Goal: Task Accomplishment & Management: Manage account settings

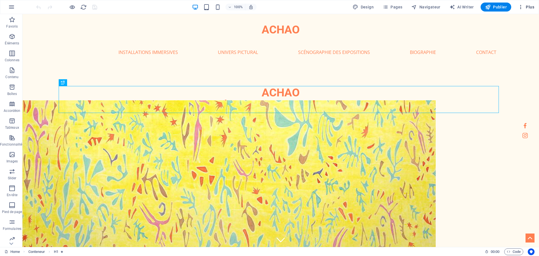
click at [524, 8] on span "Plus" at bounding box center [526, 7] width 16 height 6
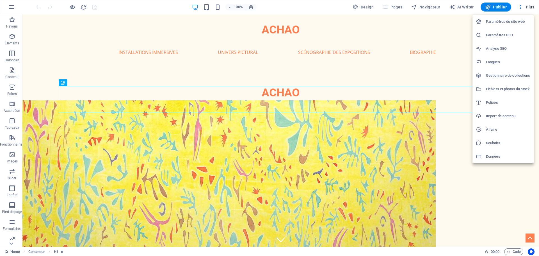
click at [484, 64] on div at bounding box center [481, 62] width 10 height 6
select select "50"
select select "7"
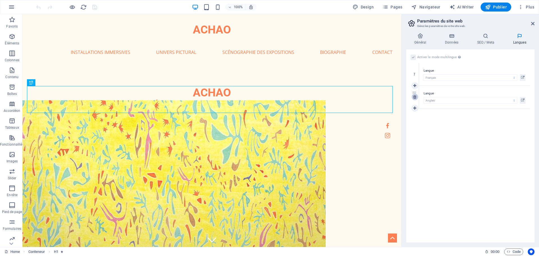
click at [415, 98] on icon at bounding box center [414, 97] width 3 height 4
click at [498, 6] on span "Publier" at bounding box center [496, 7] width 22 height 6
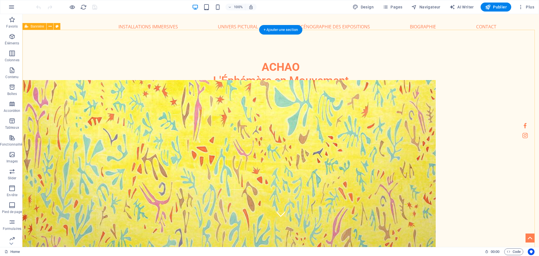
scroll to position [8, 0]
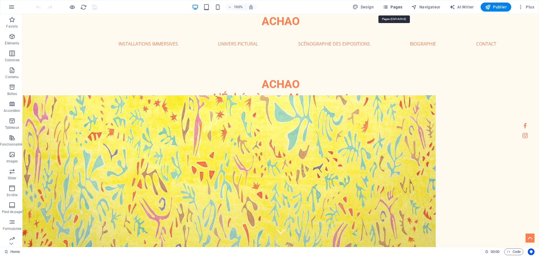
click at [400, 5] on span "Pages" at bounding box center [392, 7] width 20 height 6
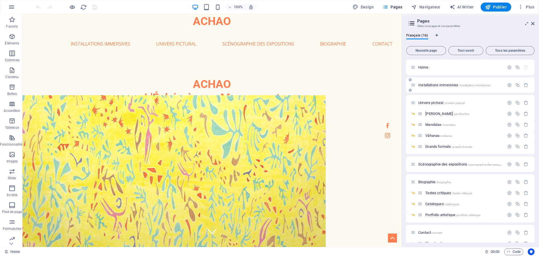
click at [430, 86] on span "Installations immersives /installations-immersives" at bounding box center [454, 85] width 72 height 4
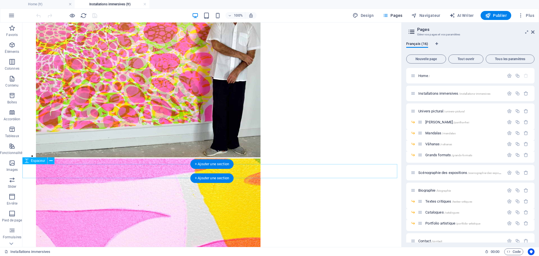
scroll to position [1038, 0]
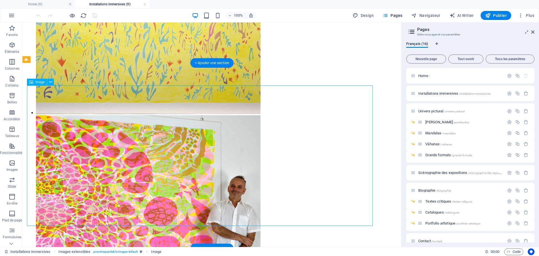
select select "px"
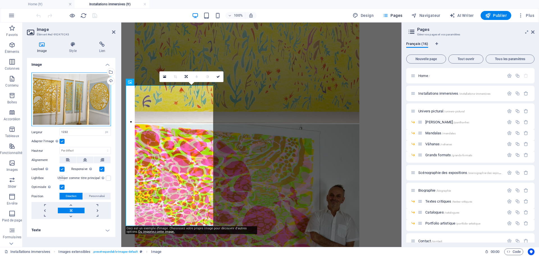
click at [93, 101] on div "Glissez les fichiers ici, cliquez pour choisir les fichiers ou sélectionnez les…" at bounding box center [70, 99] width 79 height 54
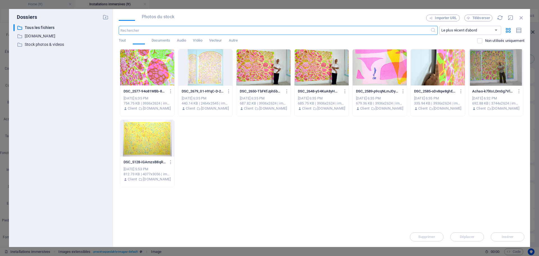
scroll to position [946, 0]
click at [223, 82] on div at bounding box center [205, 67] width 54 height 36
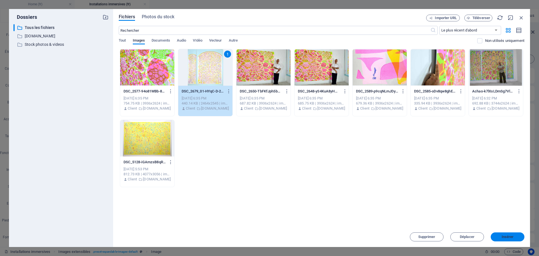
click at [502, 235] on span "Insérer" at bounding box center [507, 236] width 12 height 3
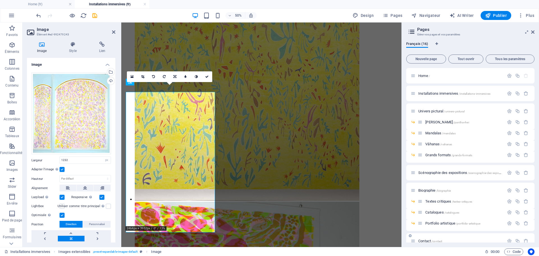
scroll to position [940, 0]
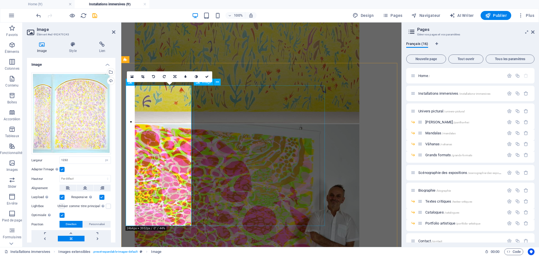
select select "px"
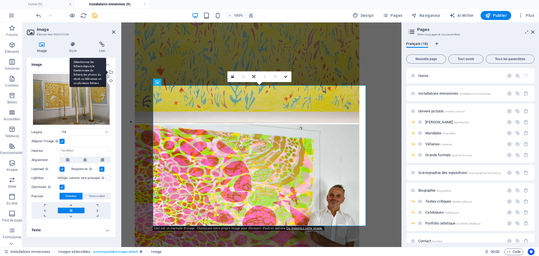
click at [106, 71] on div "Sélectionnez les fichiers depuis le Gestionnaire de fichiers, les photos du sto…" at bounding box center [88, 72] width 36 height 29
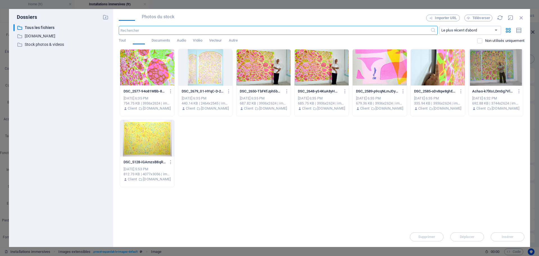
scroll to position [946, 0]
click at [415, 79] on div at bounding box center [437, 67] width 54 height 36
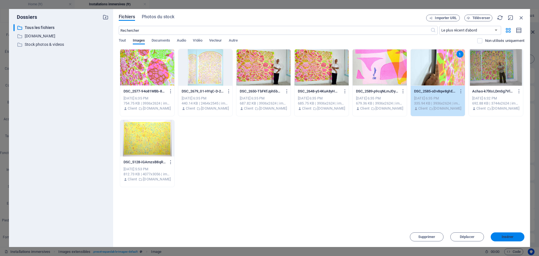
click at [510, 235] on span "Insérer" at bounding box center [507, 236] width 12 height 3
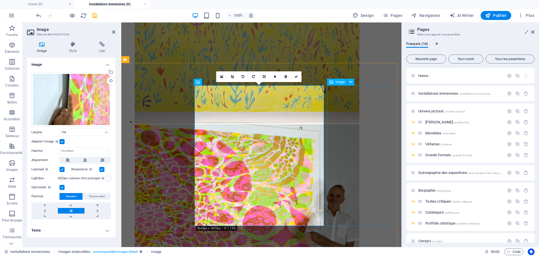
select select "px"
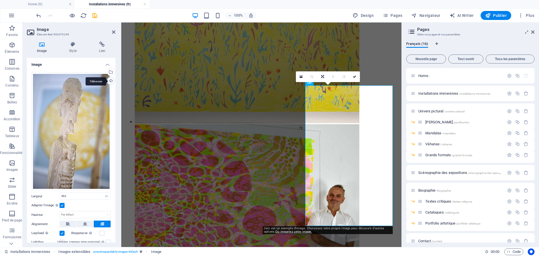
click at [110, 79] on div "Téléverser" at bounding box center [110, 81] width 8 height 8
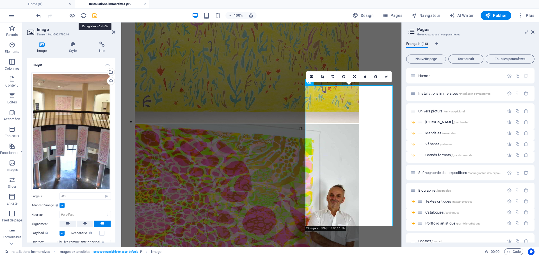
click at [95, 13] on icon "save" at bounding box center [94, 15] width 6 height 6
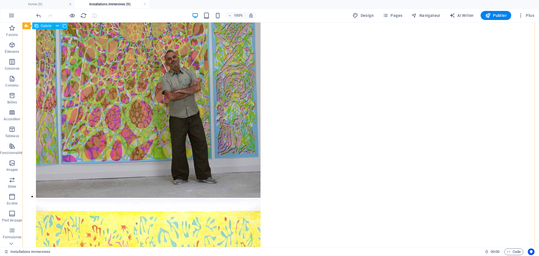
scroll to position [500, 0]
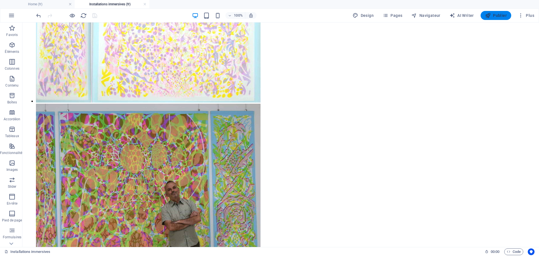
click at [489, 12] on button "Publier" at bounding box center [495, 15] width 31 height 9
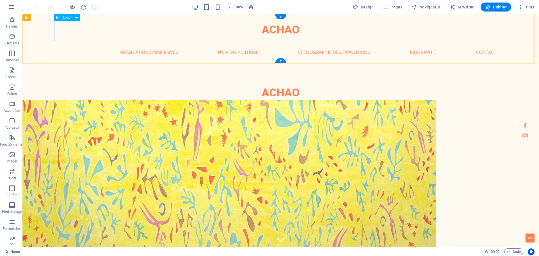
click at [144, 31] on div "ACHAO" at bounding box center [280, 27] width 449 height 27
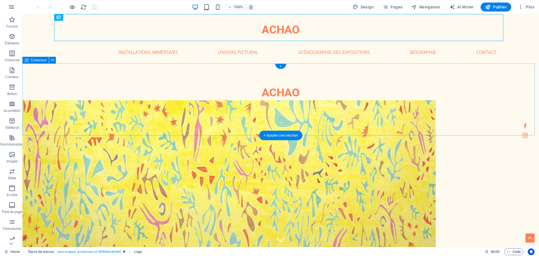
click at [167, 84] on div "ACHAO L'Éphémère en Mouvement" at bounding box center [280, 99] width 516 height 72
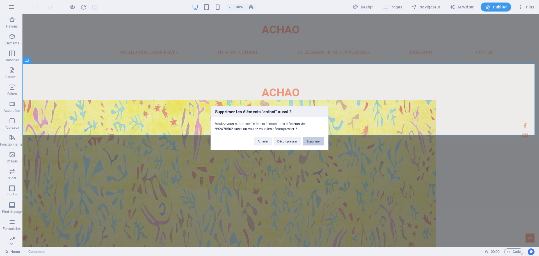
drag, startPoint x: 311, startPoint y: 141, endPoint x: 290, endPoint y: 127, distance: 25.9
click at [311, 141] on button "Supprimer" at bounding box center [313, 141] width 21 height 8
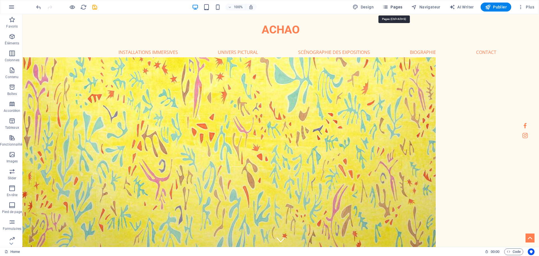
click at [396, 6] on span "Pages" at bounding box center [392, 7] width 20 height 6
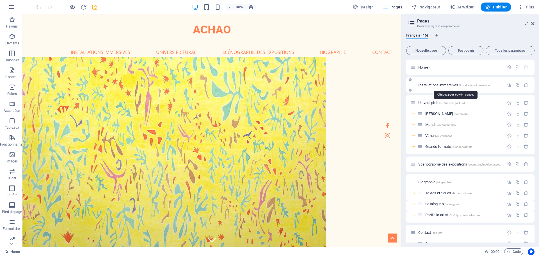
click at [442, 84] on span "Installations immersives /installations-immersives" at bounding box center [454, 85] width 72 height 4
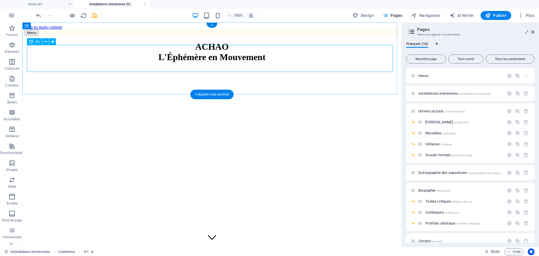
click at [209, 50] on div "ACHAO L'Éphémère en Mouvement" at bounding box center [212, 52] width 374 height 21
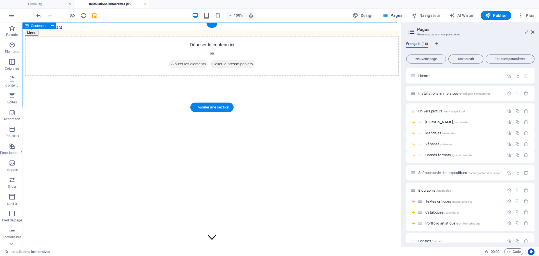
click at [197, 75] on div "Déposer le contenu ici ou Ajouter les éléments Coller le presse-papiers" at bounding box center [212, 56] width 374 height 40
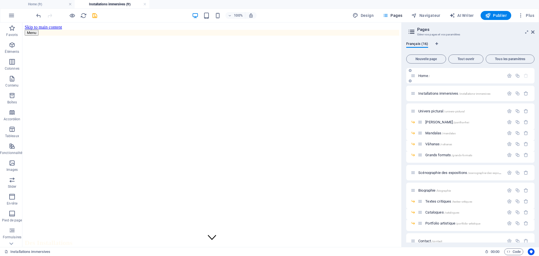
click at [409, 81] on icon at bounding box center [409, 80] width 3 height 3
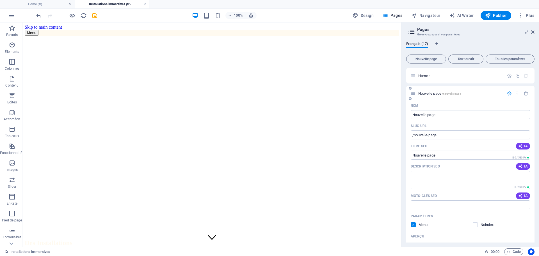
click at [430, 93] on span "Nouvelle page /nouvelle-page" at bounding box center [439, 93] width 43 height 4
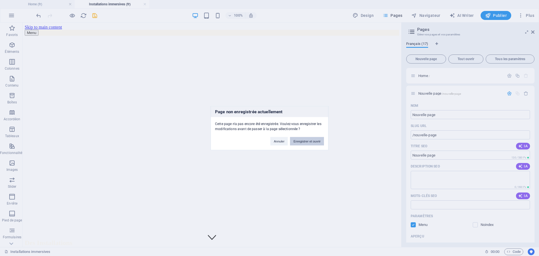
click at [314, 141] on button "Enregistrer et ouvrir" at bounding box center [307, 141] width 34 height 8
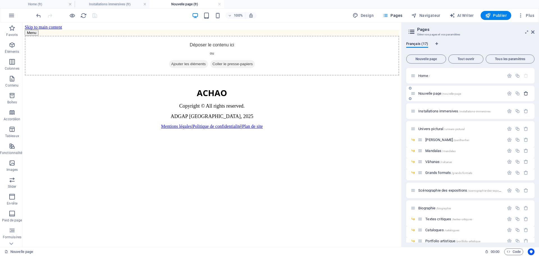
click at [523, 93] on icon "button" at bounding box center [525, 93] width 5 height 5
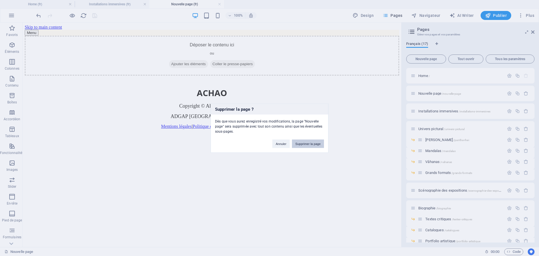
click at [308, 142] on button "Supprimer la page" at bounding box center [308, 143] width 32 height 8
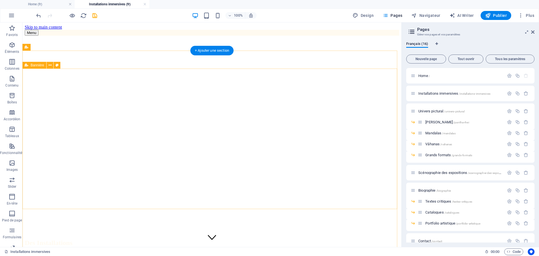
scroll to position [2, 0]
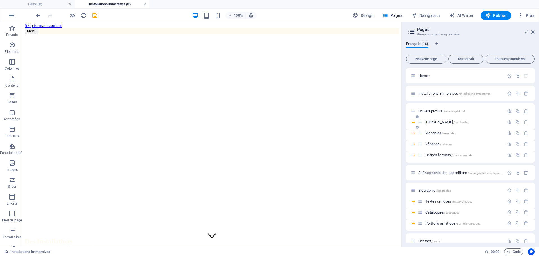
click at [438, 122] on span "Pantha Rhei /pantha-rhei" at bounding box center [446, 122] width 43 height 4
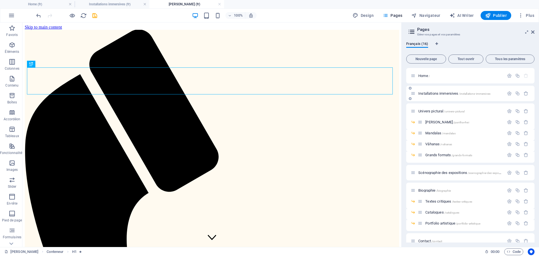
scroll to position [0, 0]
click at [440, 171] on span "Scénographie des expositions /scenographie-des-expositions" at bounding box center [462, 172] width 89 height 4
click at [444, 171] on span "Scénographie des expositions /scenographie-des-expositions" at bounding box center [462, 172] width 89 height 4
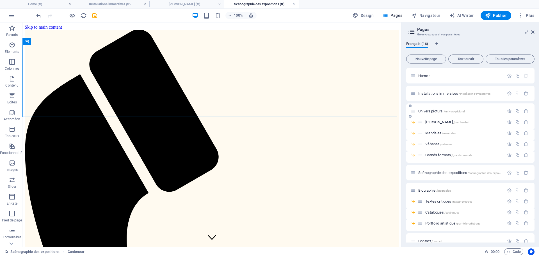
click at [432, 105] on div "Univers pictural /univers-pictural" at bounding box center [470, 110] width 128 height 15
click at [435, 109] on div "Univers pictural /univers-pictural" at bounding box center [456, 111] width 93 height 6
click at [419, 77] on span "Home /" at bounding box center [424, 76] width 12 height 4
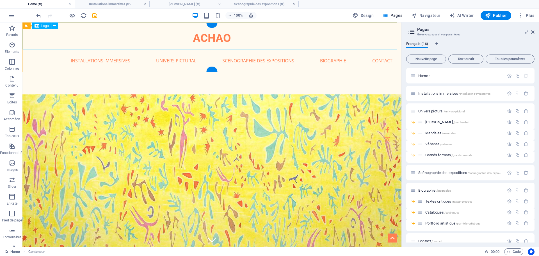
click at [205, 36] on div "ACHAO" at bounding box center [211, 35] width 379 height 27
click at [432, 93] on span "Installations immersives /installations-immersives" at bounding box center [454, 93] width 72 height 4
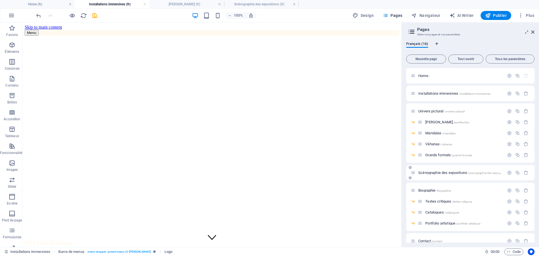
click at [438, 170] on div "Scénographie des expositions /scenographie-des-expositions" at bounding box center [456, 172] width 93 height 6
click at [438, 172] on span "Scénographie des expositions /scenographie-des-expositions" at bounding box center [462, 172] width 89 height 4
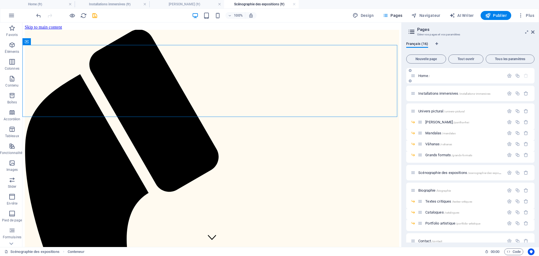
click at [422, 76] on span "Home /" at bounding box center [424, 76] width 12 height 4
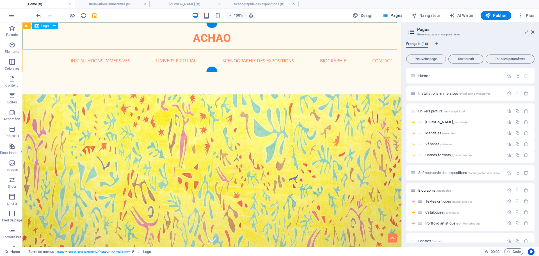
click at [203, 40] on div "ACHAO" at bounding box center [211, 35] width 379 height 27
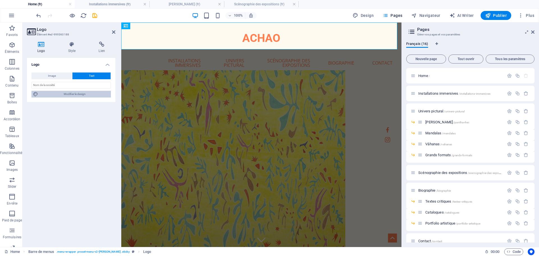
click at [71, 94] on span "Modifier le design" at bounding box center [74, 94] width 69 height 7
select select "px"
select select "400"
select select "px"
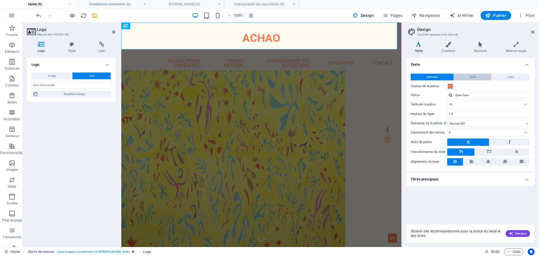
click at [477, 79] on button "Bold" at bounding box center [472, 77] width 37 height 7
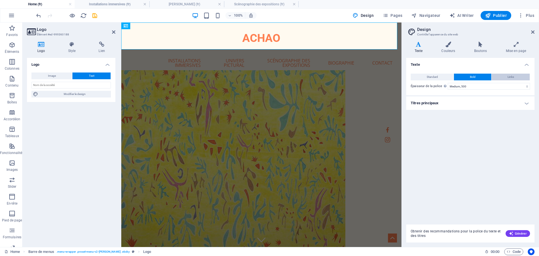
click at [513, 77] on span "Links" at bounding box center [510, 77] width 6 height 7
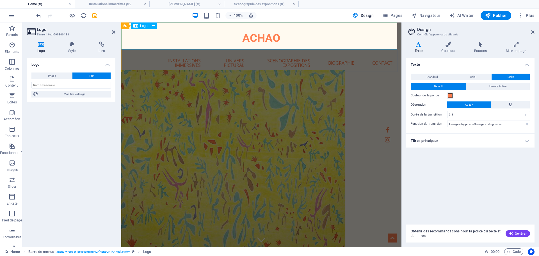
click at [203, 34] on div "ACHAO" at bounding box center [261, 35] width 280 height 27
click at [161, 60] on nav "Home Installations immersives Univers pictural Pantha Rhei Mandalas Vâhanas Gra…" at bounding box center [261, 62] width 280 height 27
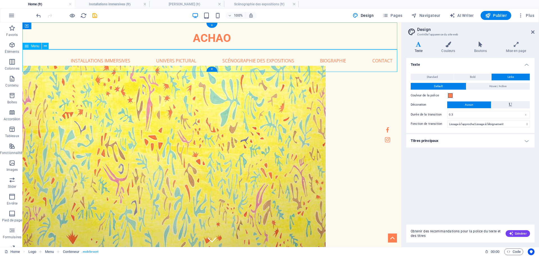
click at [58, 58] on nav "Home Installations immersives Univers pictural Pantha Rhei Mandalas Vâhanas Gra…" at bounding box center [211, 60] width 379 height 22
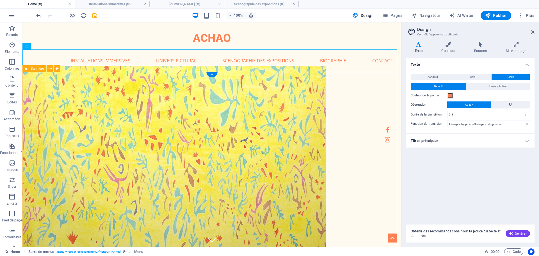
click at [40, 92] on div "Achao: The Ephemeral in Motion" at bounding box center [211, 221] width 379 height 299
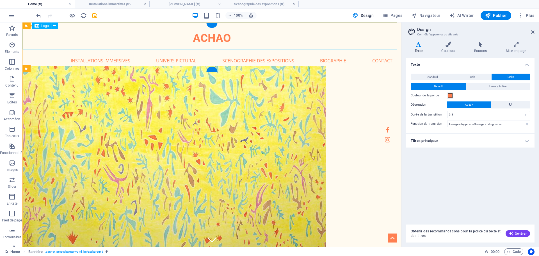
click at [63, 32] on div "ACHAO" at bounding box center [211, 35] width 379 height 27
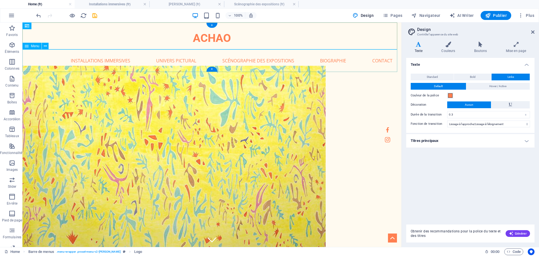
click at [48, 54] on nav "Home Installations immersives Univers pictural Pantha Rhei Mandalas Vâhanas Gra…" at bounding box center [211, 60] width 379 height 22
click at [57, 26] on button at bounding box center [54, 25] width 7 height 7
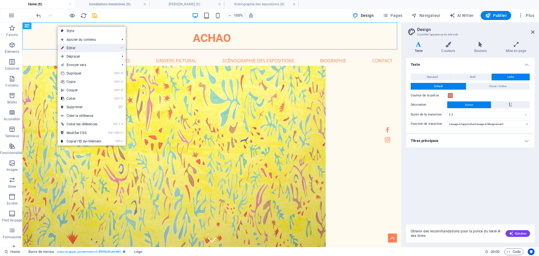
click at [73, 45] on link "⏎ Éditer" at bounding box center [81, 48] width 47 height 8
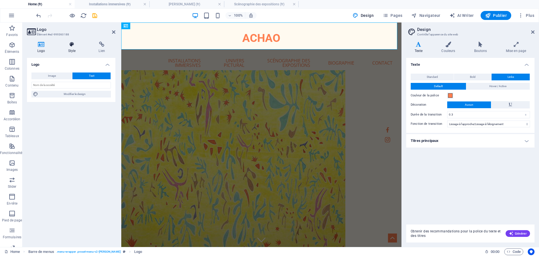
click at [72, 43] on icon at bounding box center [72, 45] width 28 height 6
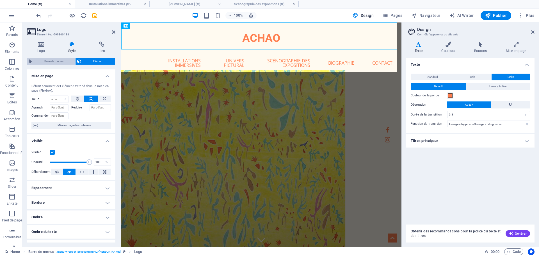
click at [61, 59] on span "Barre de menus" at bounding box center [54, 61] width 40 height 7
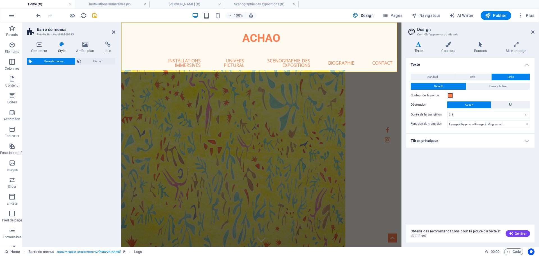
select select "rem"
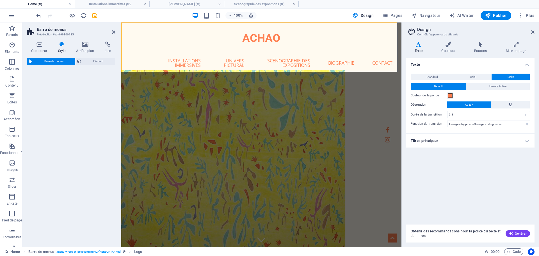
select select "rem"
select select "preset-menu-v2-loki"
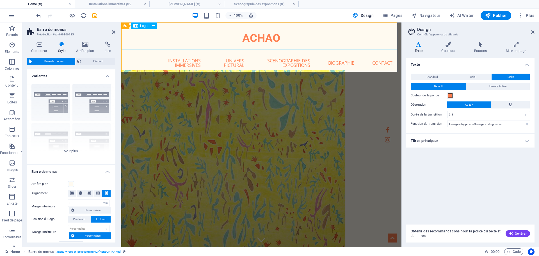
click at [275, 38] on div "ACHAO" at bounding box center [261, 35] width 280 height 27
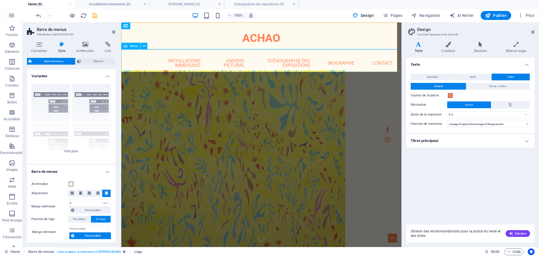
click at [229, 59] on nav "Home Installations immersives Univers pictural Pantha Rhei Mandalas Vâhanas Gra…" at bounding box center [261, 62] width 280 height 27
click at [394, 13] on span "Pages" at bounding box center [392, 16] width 20 height 6
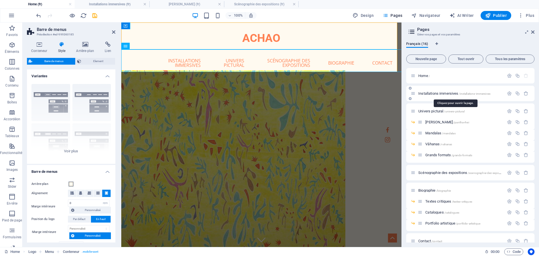
click at [443, 91] on span "Installations immersives /installations-immersives" at bounding box center [454, 93] width 72 height 4
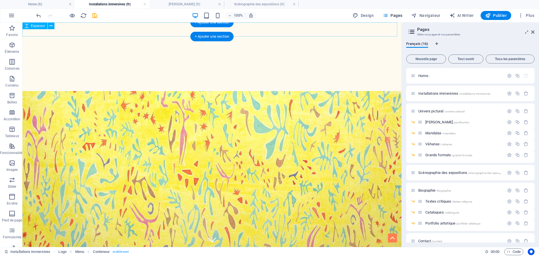
click at [180, 28] on div at bounding box center [211, 29] width 379 height 14
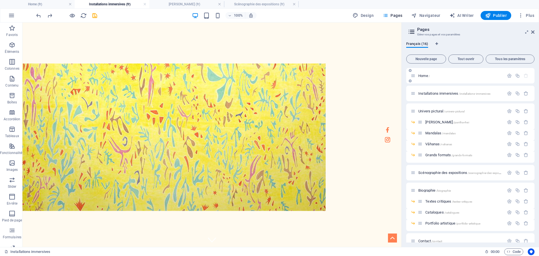
click at [425, 76] on span "Home /" at bounding box center [424, 76] width 12 height 4
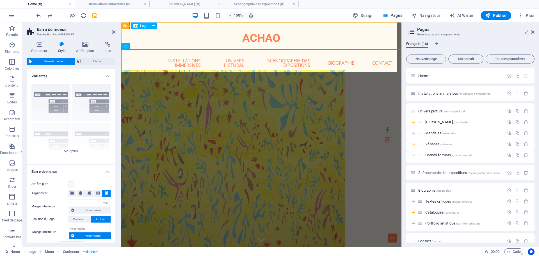
click at [323, 45] on div "ACHAO" at bounding box center [261, 35] width 280 height 27
click at [306, 61] on nav "Home Installations immersives Univers pictural Pantha Rhei Mandalas Vâhanas Gra…" at bounding box center [261, 62] width 280 height 27
click at [427, 59] on span "Nouvelle page" at bounding box center [425, 58] width 35 height 3
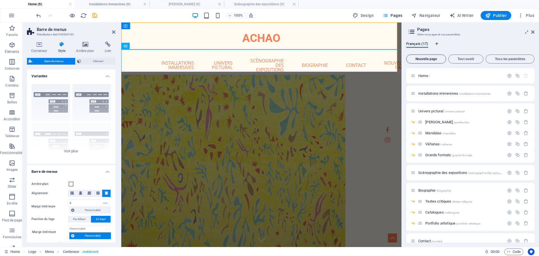
scroll to position [171, 0]
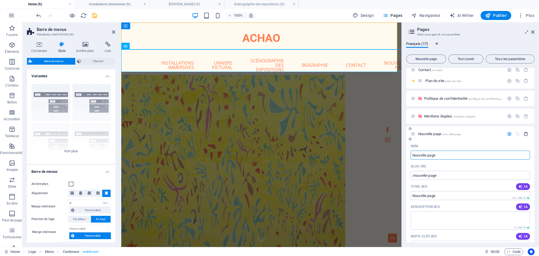
click at [525, 135] on icon "button" at bounding box center [525, 133] width 5 height 5
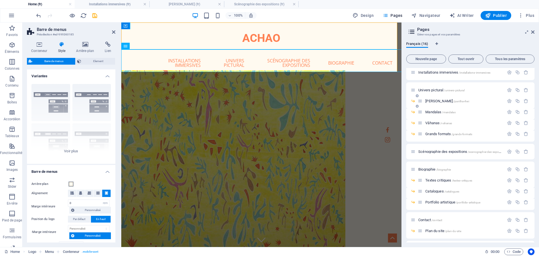
scroll to position [0, 0]
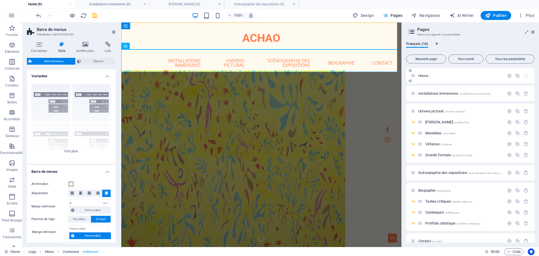
click at [423, 74] on span "Home /" at bounding box center [424, 76] width 12 height 4
click at [429, 16] on span "Navigateur" at bounding box center [425, 16] width 29 height 6
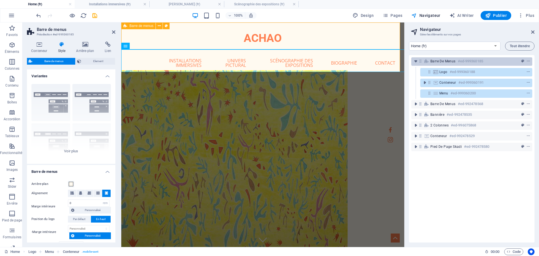
click at [451, 59] on span "Barre de menus" at bounding box center [442, 61] width 25 height 4
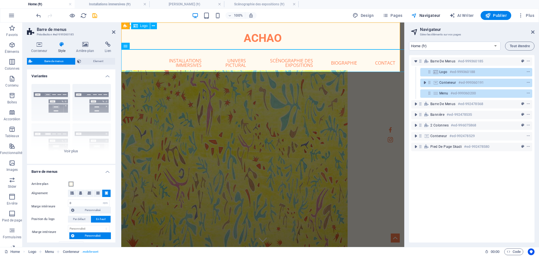
click at [454, 70] on h6 "#ed-999360188" at bounding box center [461, 71] width 25 height 7
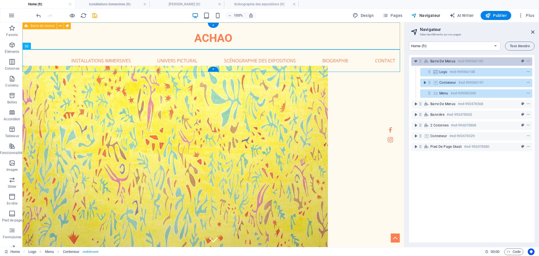
click at [452, 64] on div "Barre de menus #ed-999360185" at bounding box center [467, 61] width 74 height 7
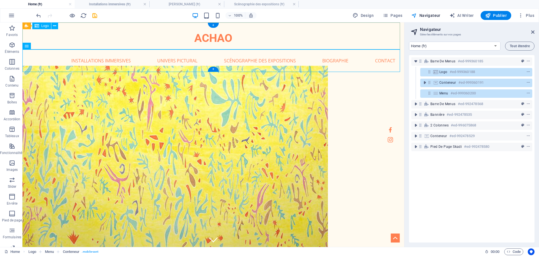
click at [455, 75] on div "Logo #ed-999360188" at bounding box center [476, 72] width 112 height 8
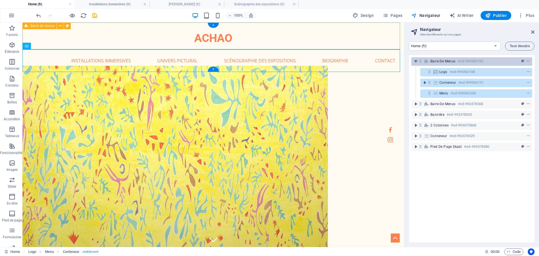
click at [432, 63] on span "Barre de menus" at bounding box center [442, 61] width 25 height 4
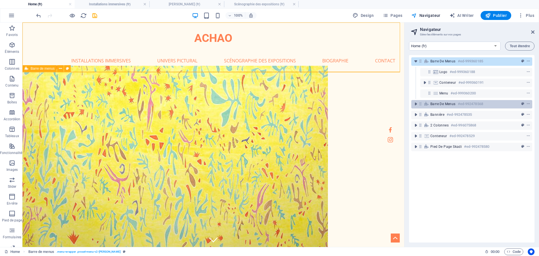
click at [442, 103] on span "Barre de menus" at bounding box center [442, 104] width 25 height 4
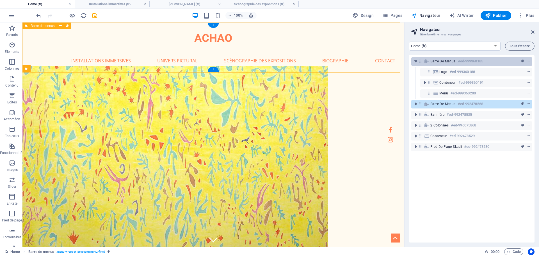
click at [441, 63] on span "Barre de menus" at bounding box center [442, 61] width 25 height 4
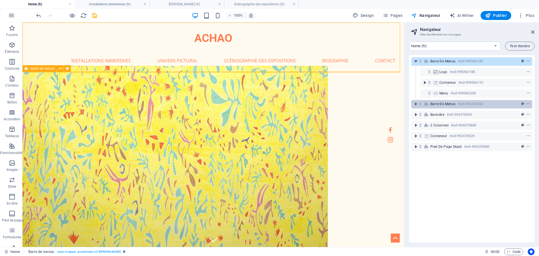
click at [441, 104] on span "Barre de menus" at bounding box center [442, 104] width 25 height 4
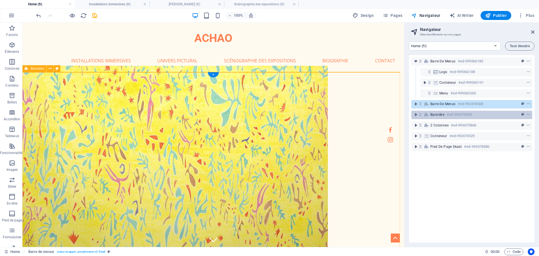
click at [440, 115] on span "Bannière" at bounding box center [437, 114] width 14 height 4
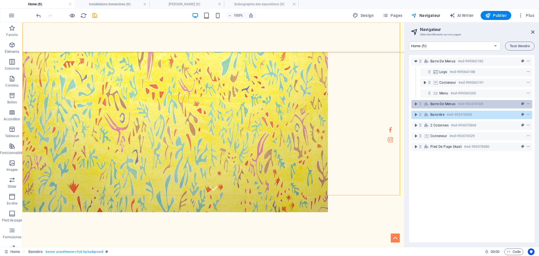
click at [440, 106] on div "Barre de menus #ed-992478568" at bounding box center [467, 103] width 74 height 7
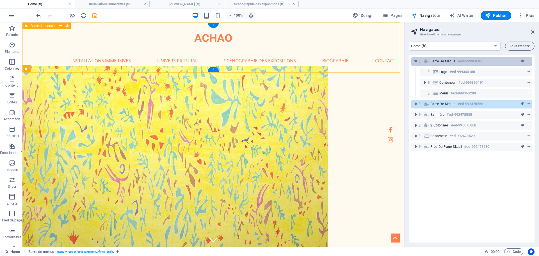
click at [437, 64] on div "Barre de menus #ed-999360185" at bounding box center [467, 61] width 74 height 7
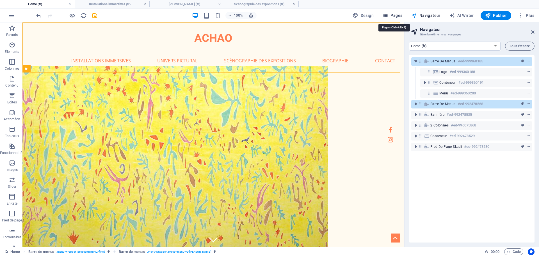
click at [396, 14] on span "Pages" at bounding box center [392, 16] width 20 height 6
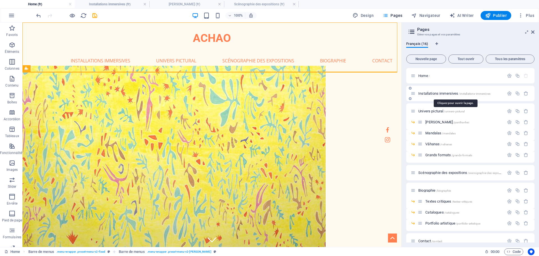
click at [432, 95] on span "Installations immersives /installations-immersives" at bounding box center [454, 93] width 72 height 4
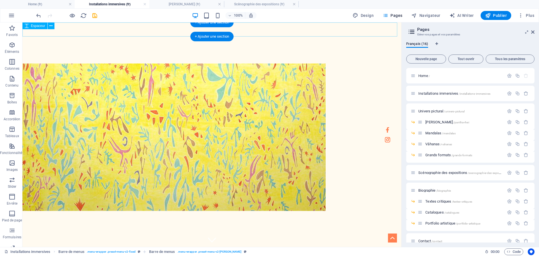
click at [261, 27] on div at bounding box center [211, 29] width 379 height 14
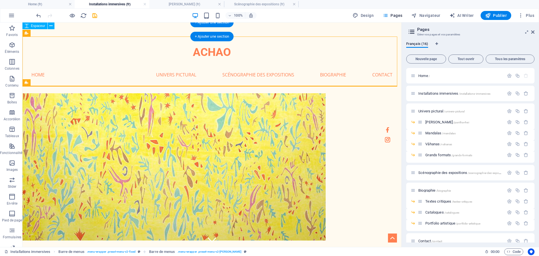
click at [184, 23] on div at bounding box center [211, 29] width 379 height 14
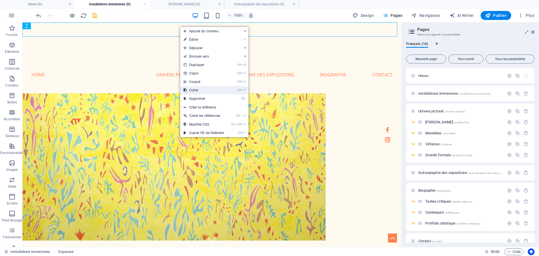
drag, startPoint x: 216, startPoint y: 94, endPoint x: 193, endPoint y: 72, distance: 31.9
click at [216, 94] on link "Ctrl V Coller" at bounding box center [203, 90] width 47 height 8
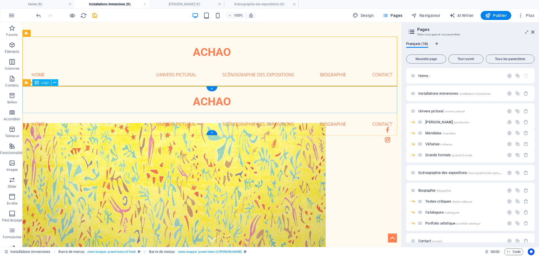
click at [143, 99] on div "ACHAO" at bounding box center [211, 99] width 379 height 27
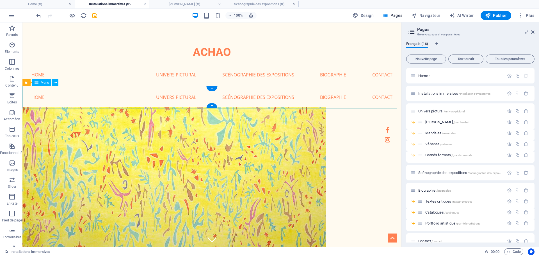
click at [167, 108] on nav "Home Installations immersives Univers pictural Pantha Rhei Mandalas Vâhanas Gra…" at bounding box center [211, 97] width 379 height 22
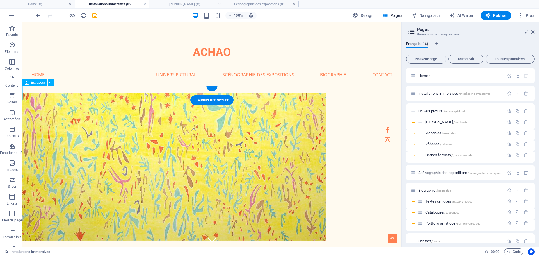
click at [141, 92] on div at bounding box center [211, 93] width 379 height 14
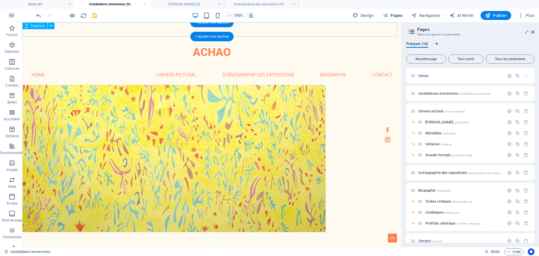
click at [241, 26] on div at bounding box center [211, 29] width 379 height 14
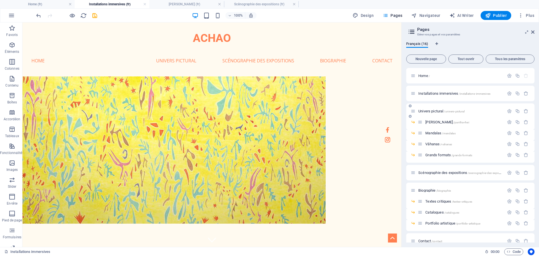
click at [437, 111] on span "Univers pictural /univers-pictural" at bounding box center [441, 111] width 46 height 4
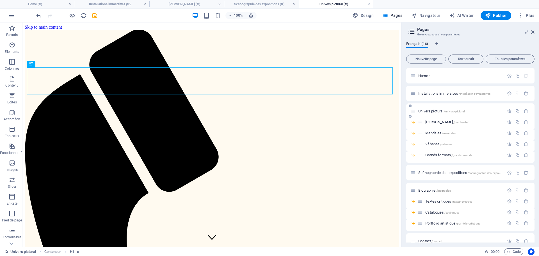
click at [437, 109] on span "Univers pictural /univers-pictural" at bounding box center [441, 111] width 46 height 4
click at [496, 17] on span "Publier" at bounding box center [496, 16] width 22 height 6
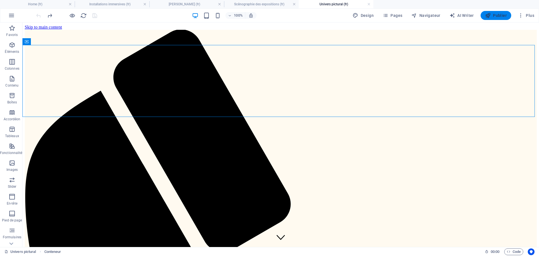
click at [492, 16] on span "Publier" at bounding box center [496, 16] width 22 height 6
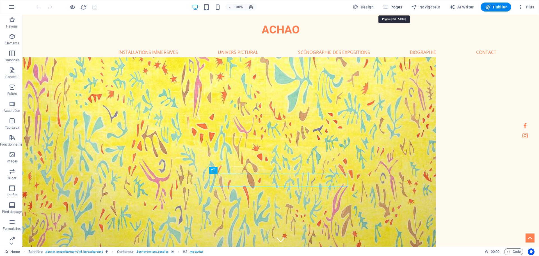
click at [398, 7] on span "Pages" at bounding box center [392, 7] width 20 height 6
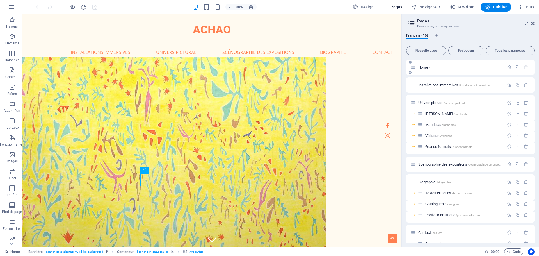
click at [430, 66] on p "Home /" at bounding box center [460, 67] width 84 height 4
click at [134, 34] on div "ACHAO" at bounding box center [211, 27] width 379 height 27
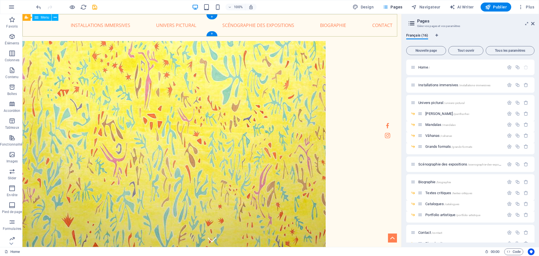
click at [127, 29] on nav "Home Installations immersives Univers pictural Pantha Rhei Mandalas Vâhanas Gra…" at bounding box center [211, 25] width 379 height 22
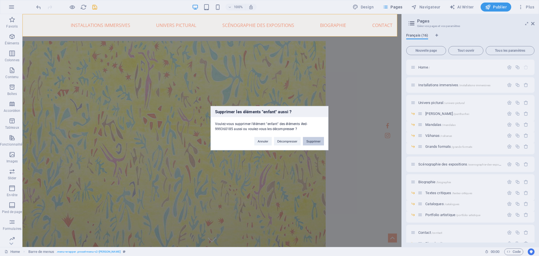
click at [316, 143] on button "Supprimer" at bounding box center [313, 141] width 21 height 8
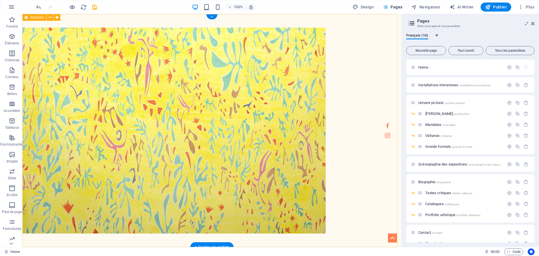
click at [70, 21] on div "Achao: The Ephemeral in Motion" at bounding box center [211, 168] width 379 height 308
drag, startPoint x: 9, startPoint y: 191, endPoint x: 5, endPoint y: 190, distance: 4.1
click at [0, 193] on span "En-tête" at bounding box center [12, 191] width 24 height 13
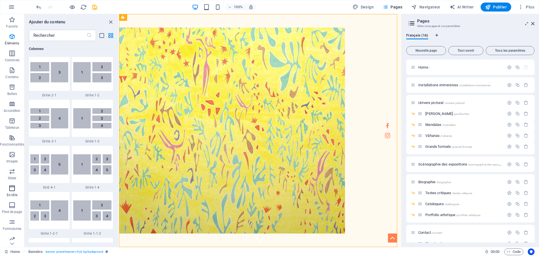
click at [8, 190] on span "En-tête" at bounding box center [12, 191] width 24 height 13
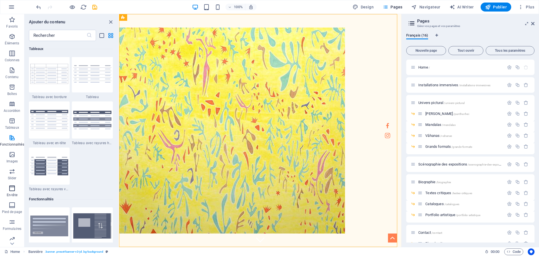
scroll to position [2361, 0]
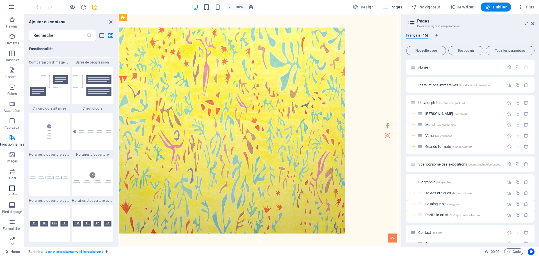
drag, startPoint x: 11, startPoint y: 190, endPoint x: 5, endPoint y: 195, distance: 7.0
click at [5, 195] on span "En-tête" at bounding box center [12, 191] width 24 height 13
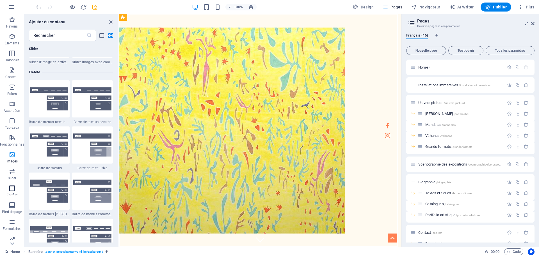
drag, startPoint x: 9, startPoint y: 188, endPoint x: 21, endPoint y: 184, distance: 12.3
click at [21, 184] on button "En-tête" at bounding box center [12, 190] width 24 height 17
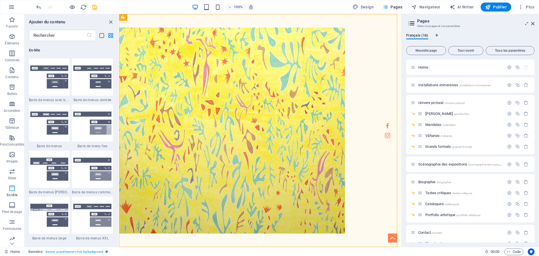
scroll to position [3378, 0]
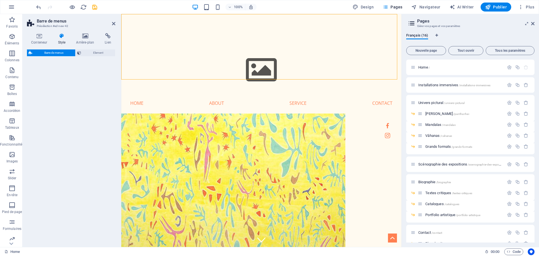
select select "rem"
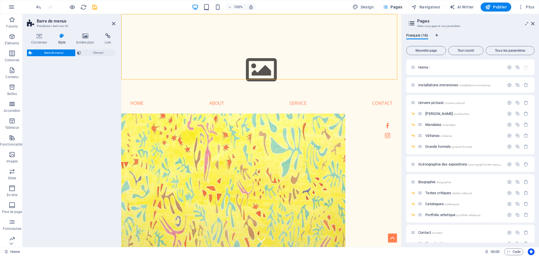
select select "rem"
select select "preset-menu-v2-loki"
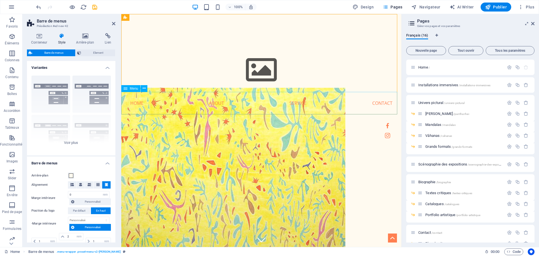
click at [221, 98] on nav "Home About Service Contact" at bounding box center [261, 103] width 280 height 22
select select
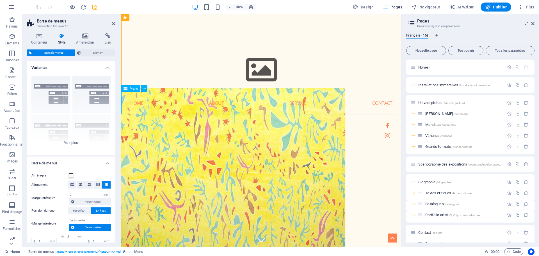
select select
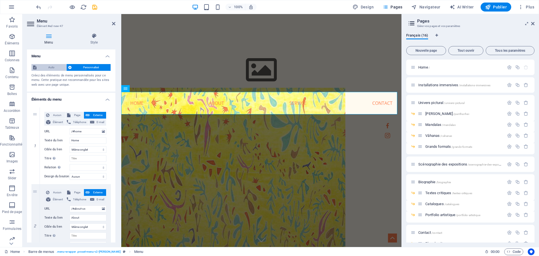
click at [49, 68] on span "Auto" at bounding box center [51, 67] width 26 height 7
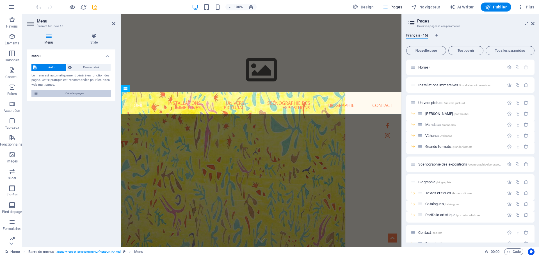
click at [83, 92] on span "Gérer les pages" at bounding box center [74, 93] width 69 height 7
click at [257, 68] on div at bounding box center [261, 67] width 280 height 48
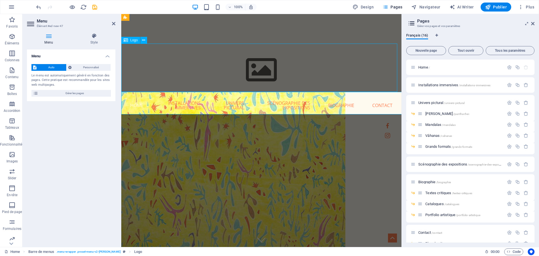
select select "px"
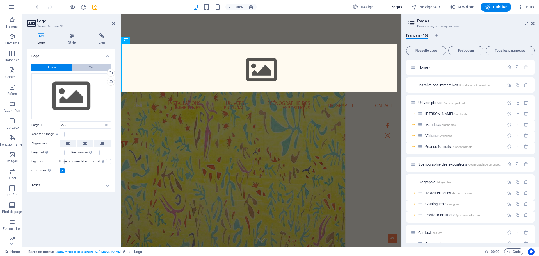
click at [94, 67] on span "Text" at bounding box center [91, 67] width 5 height 7
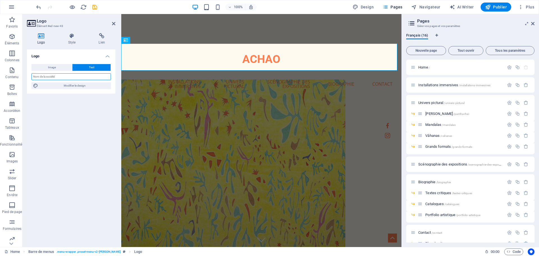
click at [80, 76] on input "text" at bounding box center [70, 76] width 79 height 7
type input "Achao"
click at [432, 87] on div "Installations immersives /installations-immersives" at bounding box center [456, 85] width 93 height 6
click at [434, 85] on span "Installations immersives /installations-immersives" at bounding box center [454, 85] width 72 height 4
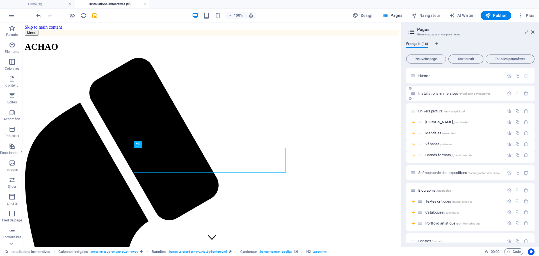
scroll to position [0, 0]
click at [94, 14] on icon "save" at bounding box center [94, 15] width 6 height 6
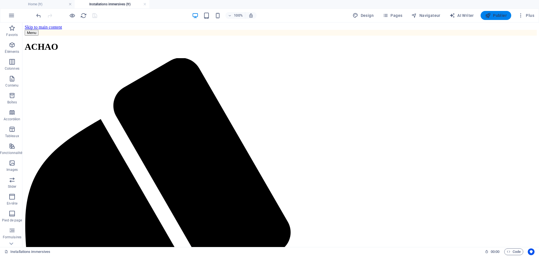
click at [489, 16] on icon "button" at bounding box center [488, 16] width 6 height 6
